Goal: Check status: Check status

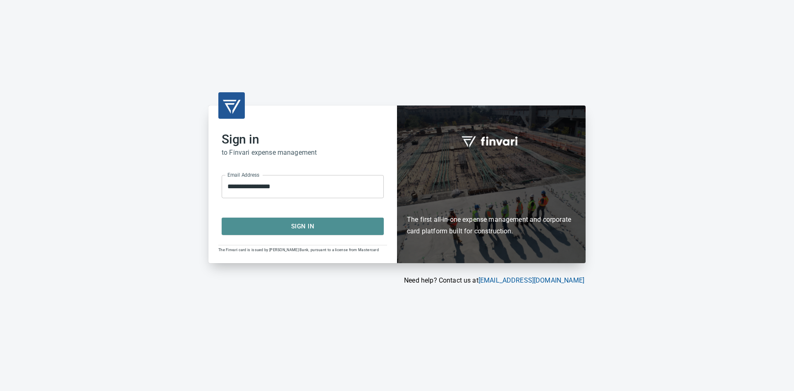
click at [292, 235] on button "Sign In" at bounding box center [303, 226] width 162 height 17
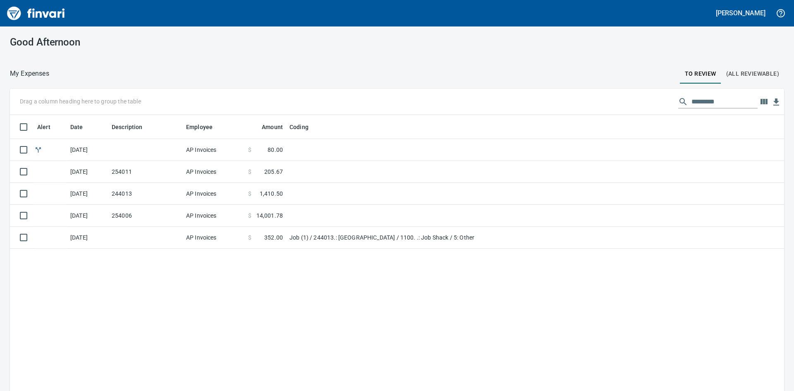
scroll to position [294, 762]
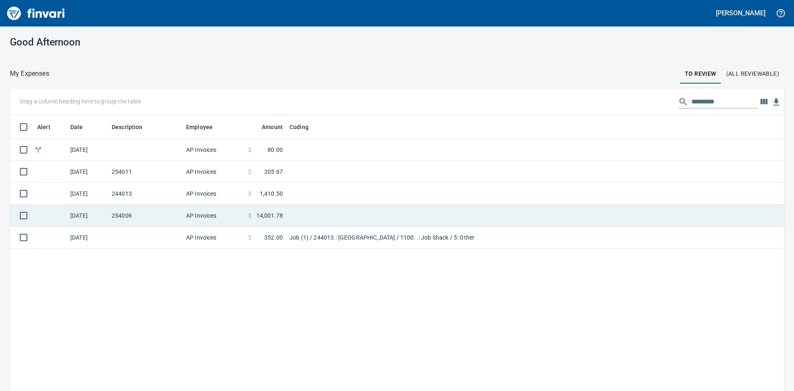
click at [162, 215] on td "254006" at bounding box center [145, 216] width 74 height 22
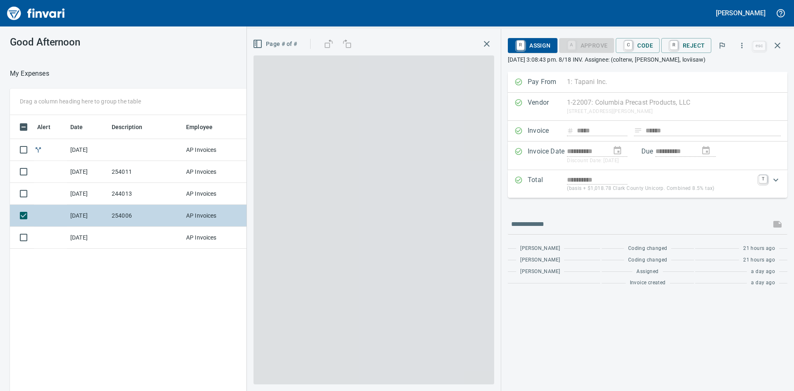
scroll to position [294, 555]
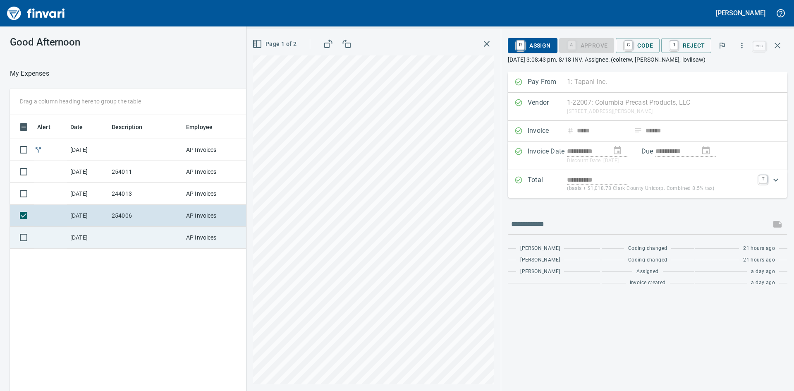
click at [120, 234] on td at bounding box center [145, 238] width 74 height 22
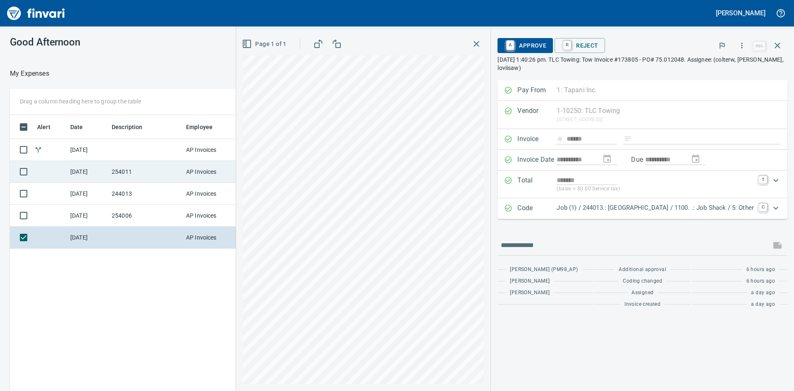
click at [148, 172] on td "254011" at bounding box center [145, 172] width 74 height 22
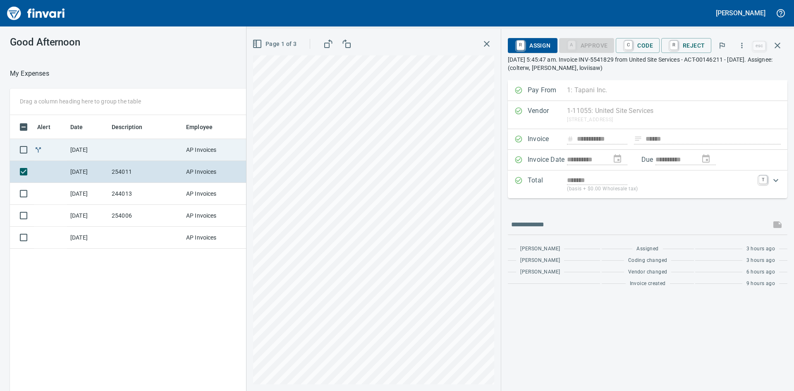
click at [152, 153] on td at bounding box center [145, 150] width 74 height 22
